Goal: Task Accomplishment & Management: Complete application form

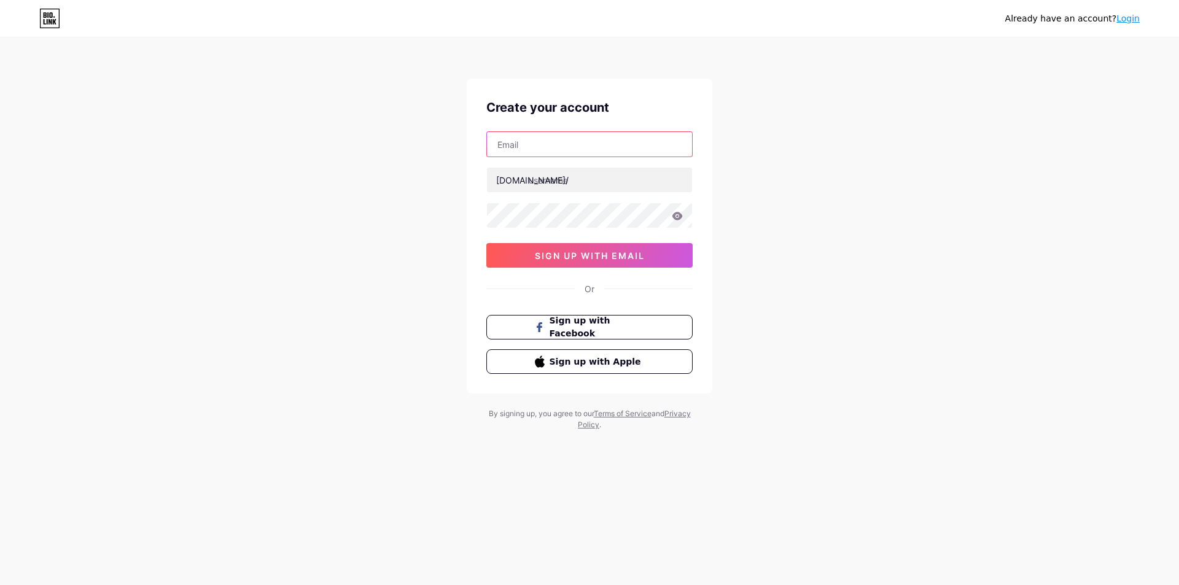
click at [532, 153] on input "text" at bounding box center [589, 144] width 205 height 25
paste input "[EMAIL_ADDRESS][DOMAIN_NAME]"
type input "[EMAIL_ADDRESS][DOMAIN_NAME]"
click at [586, 183] on input "text" at bounding box center [589, 180] width 205 height 25
drag, startPoint x: 563, startPoint y: 146, endPoint x: 494, endPoint y: 149, distance: 68.8
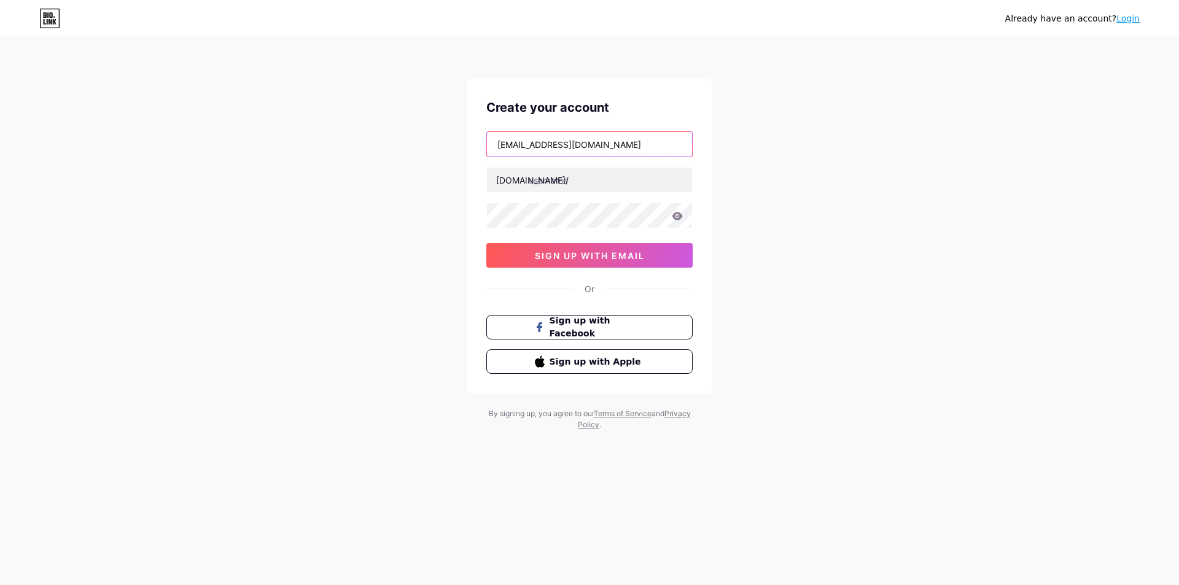
click at [494, 149] on input "[EMAIL_ADDRESS][DOMAIN_NAME]" at bounding box center [589, 144] width 205 height 25
click at [549, 177] on input "text" at bounding box center [589, 180] width 205 height 25
paste input "kesrahthahabiya"
type input "kesrahthahabiya"
click at [682, 217] on icon at bounding box center [677, 216] width 11 height 9
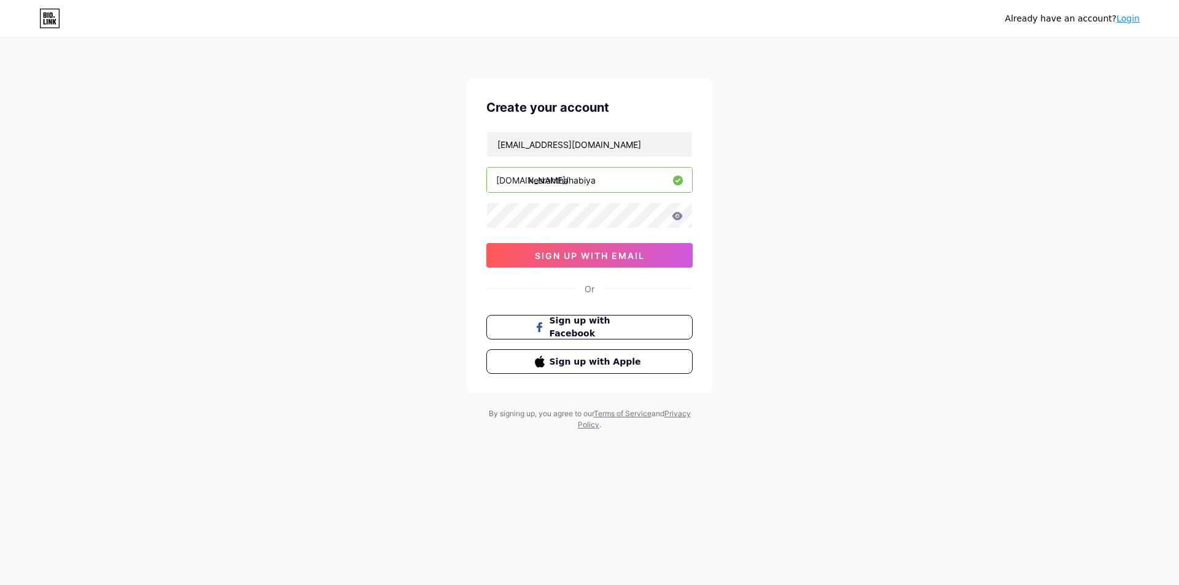
click at [676, 217] on icon at bounding box center [677, 216] width 10 height 8
click at [478, 215] on div "Create your account [EMAIL_ADDRESS][DOMAIN_NAME] [DOMAIN_NAME]/ kesrahthahabiya…" at bounding box center [590, 236] width 246 height 315
drag, startPoint x: 562, startPoint y: 145, endPoint x: 492, endPoint y: 147, distance: 70.0
click at [492, 147] on input "[EMAIL_ADDRESS][DOMAIN_NAME]" at bounding box center [589, 144] width 205 height 25
drag, startPoint x: 517, startPoint y: 141, endPoint x: 500, endPoint y: 144, distance: 18.1
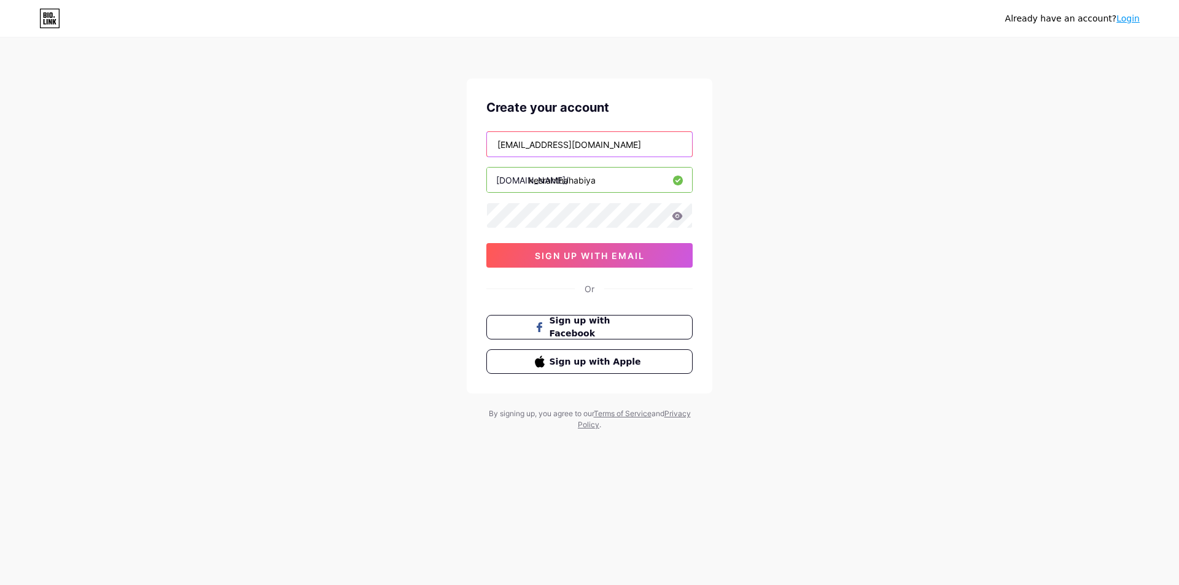
click at [500, 144] on input "[EMAIL_ADDRESS][DOMAIN_NAME]" at bounding box center [589, 144] width 205 height 25
drag, startPoint x: 521, startPoint y: 142, endPoint x: 496, endPoint y: 145, distance: 25.3
click at [496, 145] on input "[EMAIL_ADDRESS][DOMAIN_NAME]" at bounding box center [589, 144] width 205 height 25
drag, startPoint x: 523, startPoint y: 144, endPoint x: 475, endPoint y: 147, distance: 48.6
click at [475, 147] on div "Create your account [EMAIL_ADDRESS][DOMAIN_NAME] [DOMAIN_NAME]/ kesrahthahabiya…" at bounding box center [590, 236] width 246 height 315
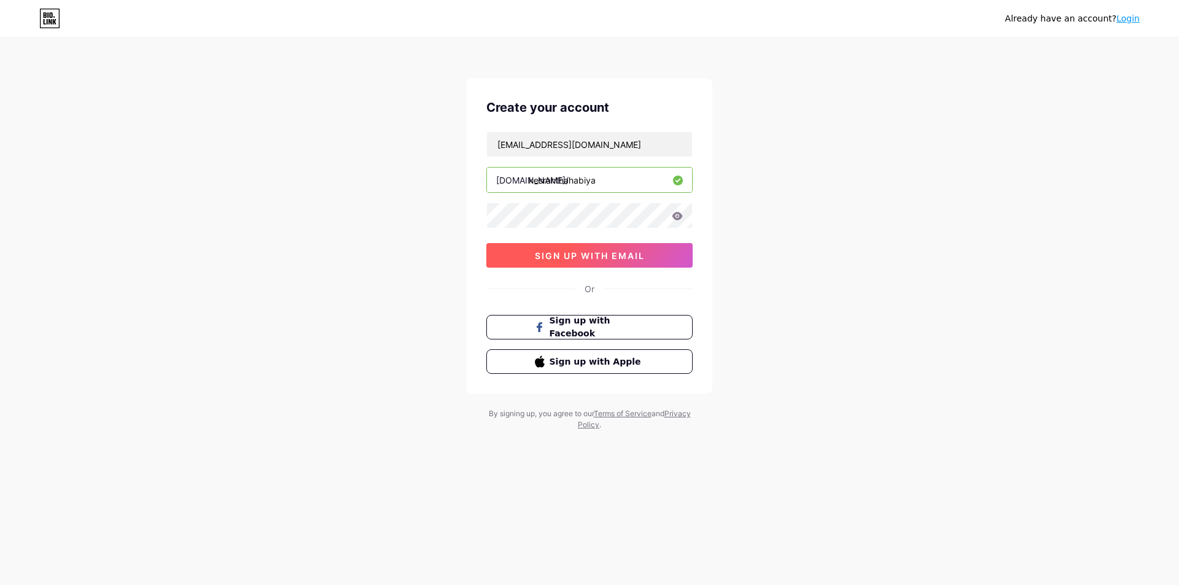
click at [546, 250] on span "sign up with email" at bounding box center [590, 255] width 110 height 10
